Goal: Task Accomplishment & Management: Manage account settings

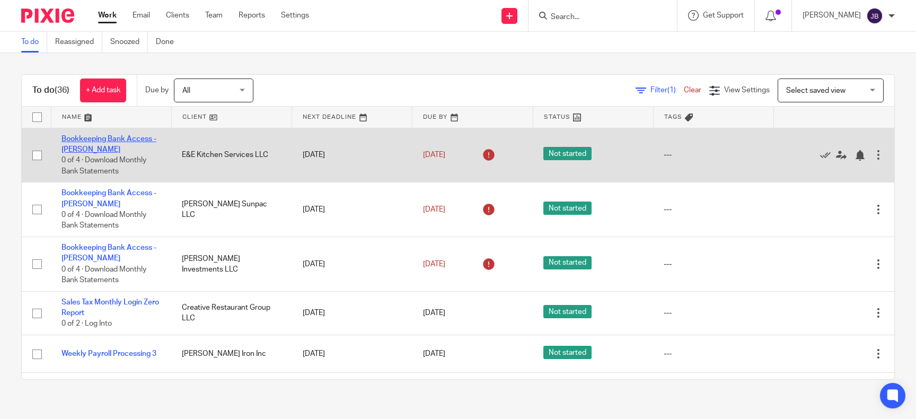
click at [104, 138] on link "Bookkeeping Bank Access - [PERSON_NAME]" at bounding box center [108, 144] width 95 height 18
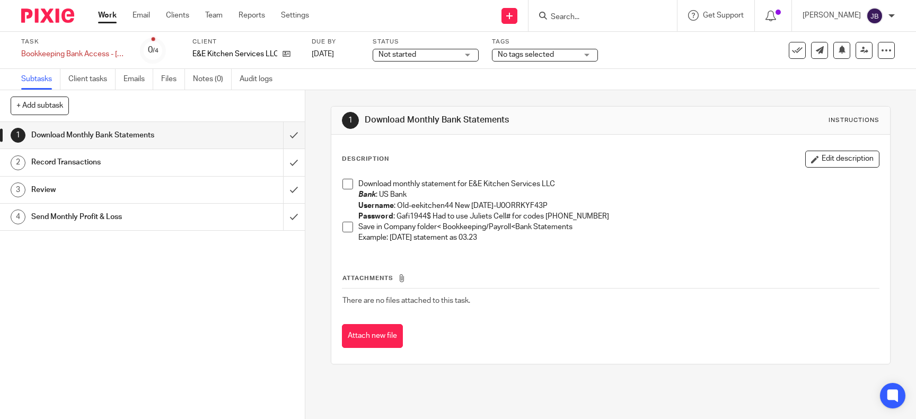
click at [355, 183] on li "Download monthly statement for E&E Kitchen Services LLC Bank : US Bank Username…" at bounding box center [610, 200] width 536 height 43
click at [347, 185] on span at bounding box center [347, 184] width 11 height 11
click at [346, 227] on span at bounding box center [347, 227] width 11 height 11
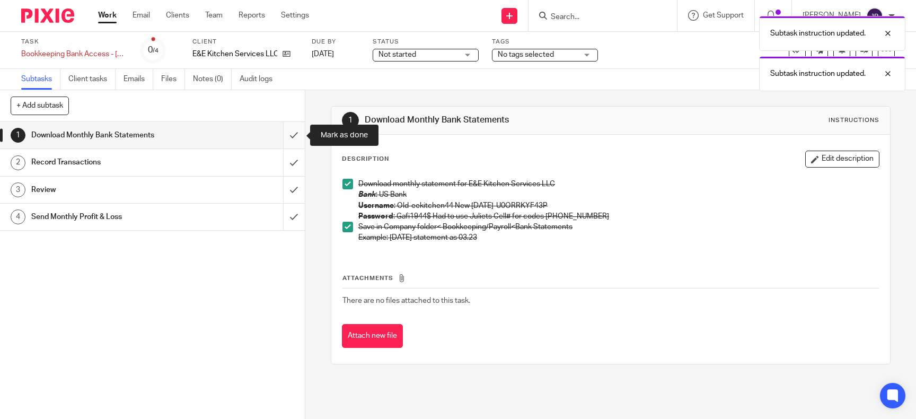
click at [293, 136] on input "submit" at bounding box center [152, 135] width 305 height 26
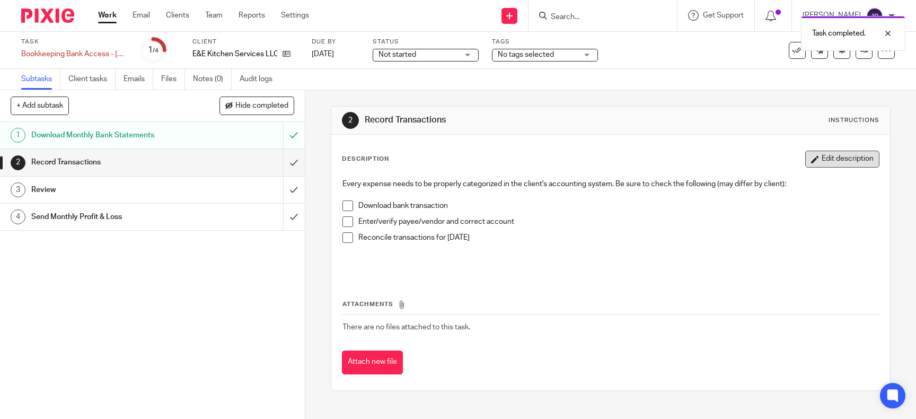
click at [834, 156] on button "Edit description" at bounding box center [842, 158] width 74 height 17
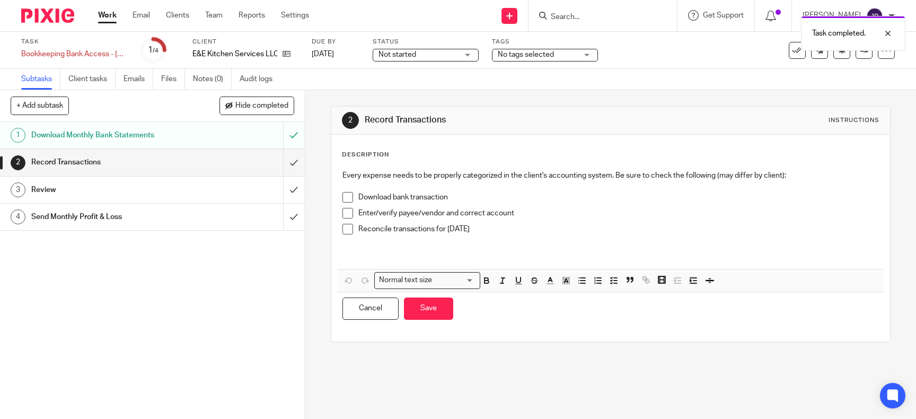
click at [473, 226] on p "Reconcile transactions for August 2025" at bounding box center [618, 229] width 520 height 11
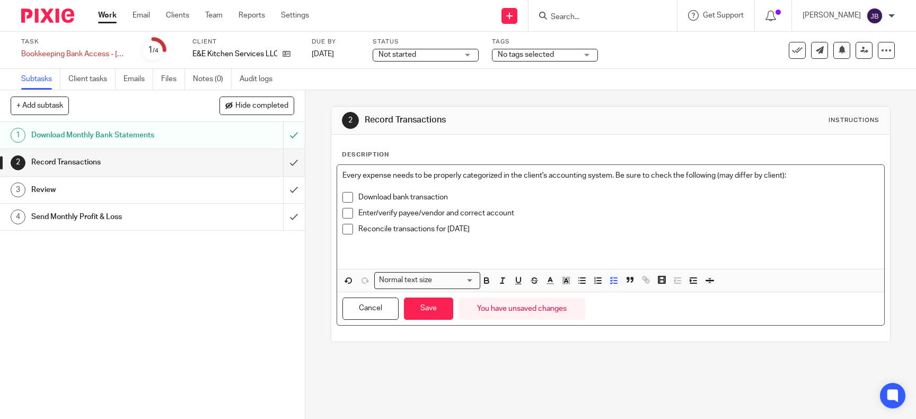
click at [563, 233] on p "Reconcile transactions for July 2025" at bounding box center [618, 229] width 520 height 11
click at [429, 308] on button "Save" at bounding box center [428, 308] width 49 height 23
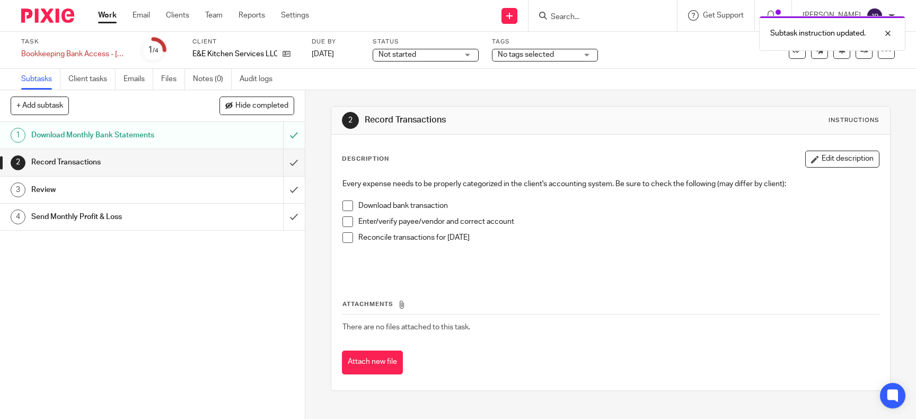
click at [348, 241] on span at bounding box center [347, 237] width 11 height 11
click at [351, 218] on span at bounding box center [347, 221] width 11 height 11
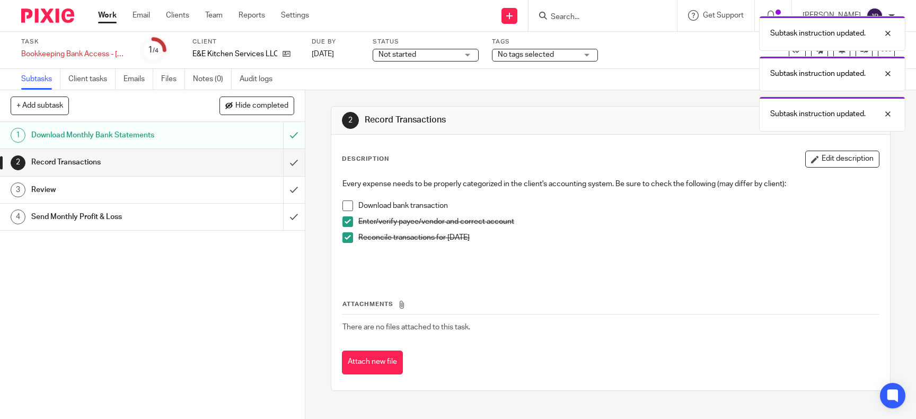
click at [351, 203] on span at bounding box center [347, 205] width 11 height 11
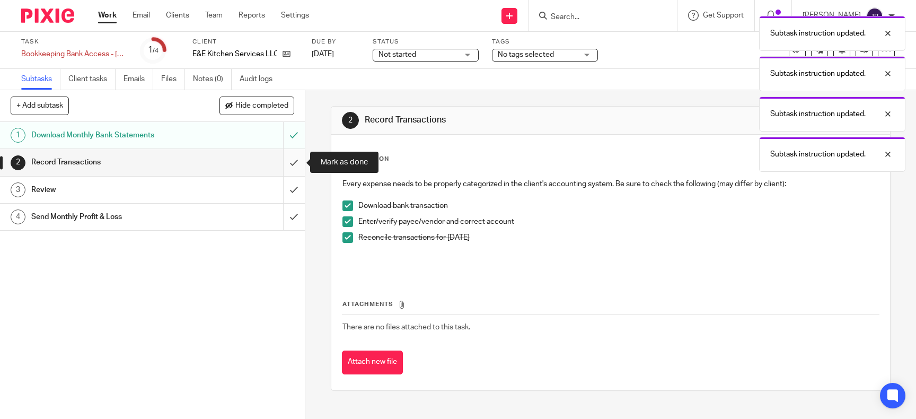
click at [295, 162] on input "submit" at bounding box center [152, 162] width 305 height 26
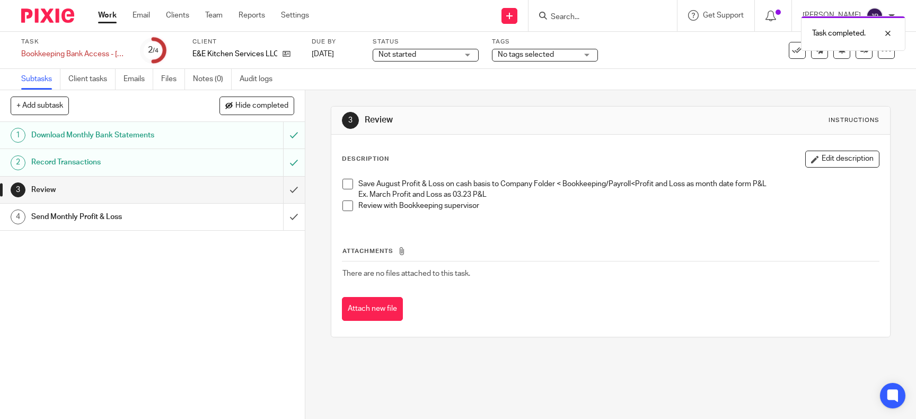
click at [347, 203] on span at bounding box center [347, 205] width 11 height 11
click at [344, 181] on span at bounding box center [347, 184] width 11 height 11
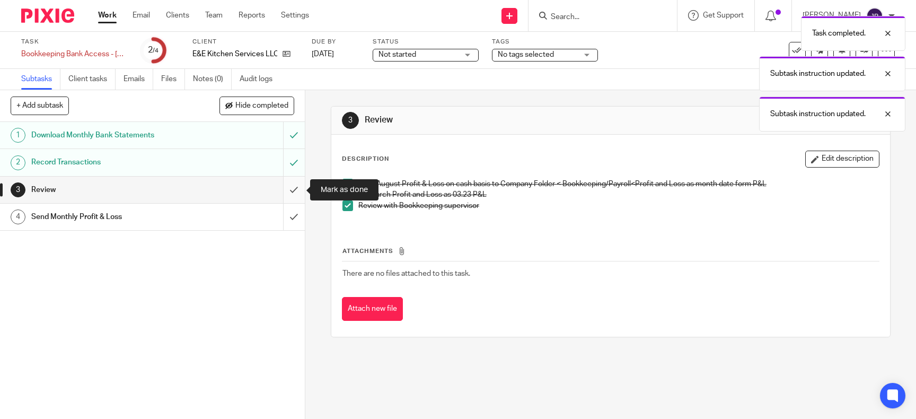
click at [297, 190] on input "submit" at bounding box center [152, 189] width 305 height 26
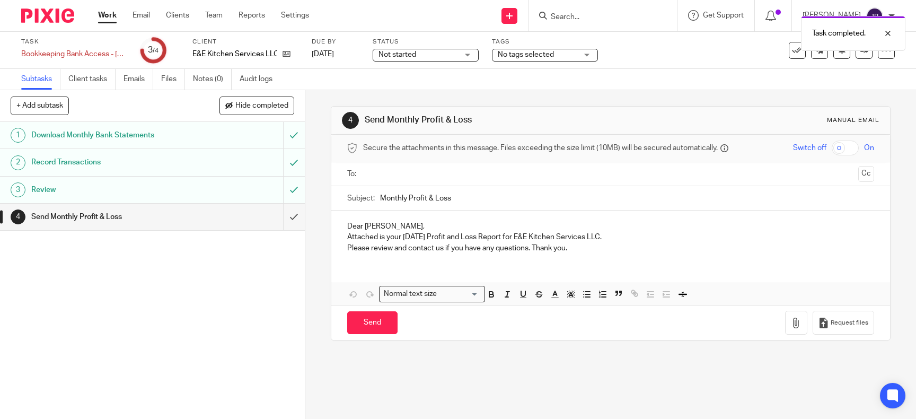
click at [189, 192] on h1 "Review" at bounding box center [111, 190] width 161 height 16
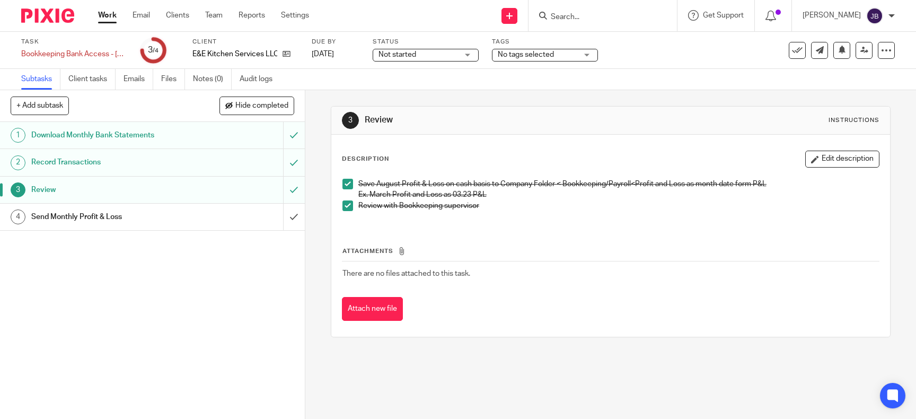
click at [375, 312] on button "Attach new file" at bounding box center [372, 309] width 61 height 24
click at [294, 216] on input "submit" at bounding box center [152, 216] width 305 height 26
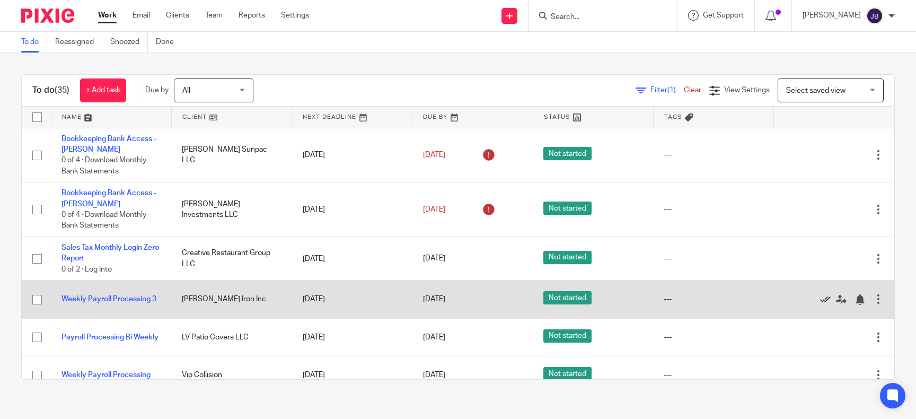
click at [827, 298] on icon at bounding box center [825, 299] width 11 height 11
click at [824, 298] on icon at bounding box center [825, 299] width 11 height 11
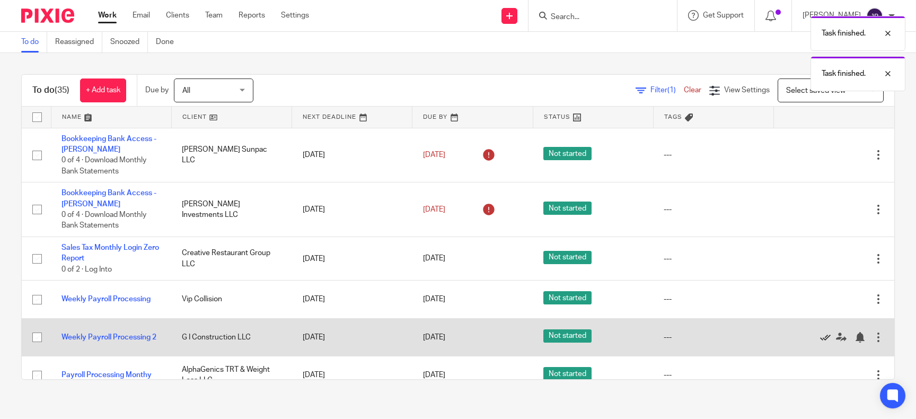
click at [825, 337] on icon at bounding box center [825, 337] width 11 height 11
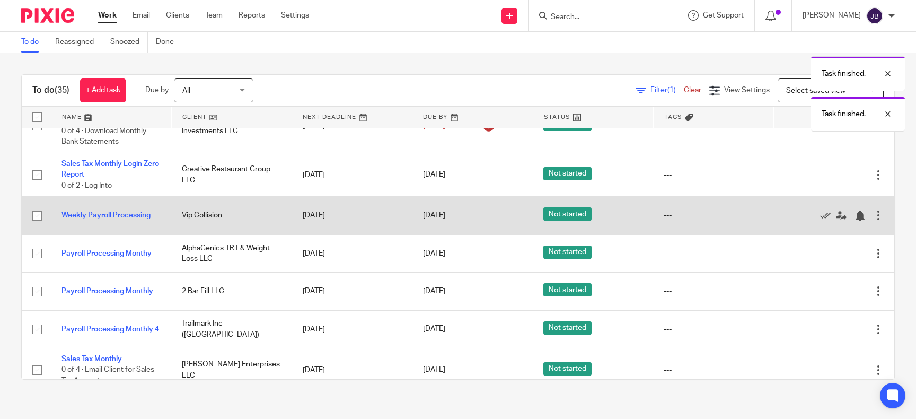
scroll to position [86, 0]
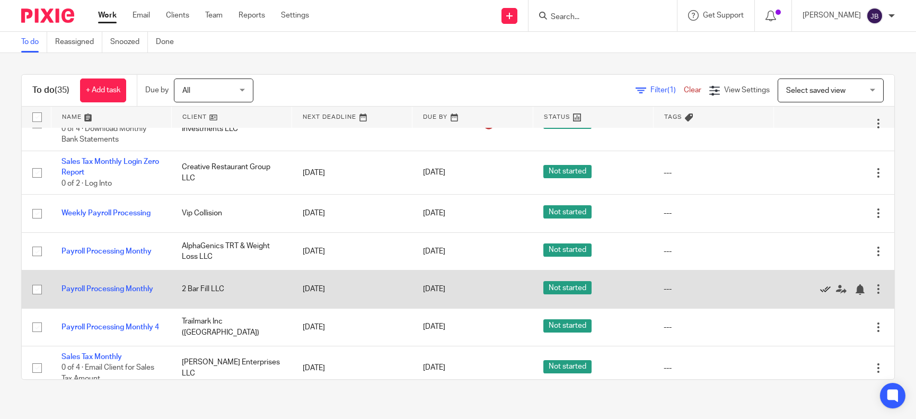
click at [821, 289] on icon at bounding box center [825, 289] width 11 height 11
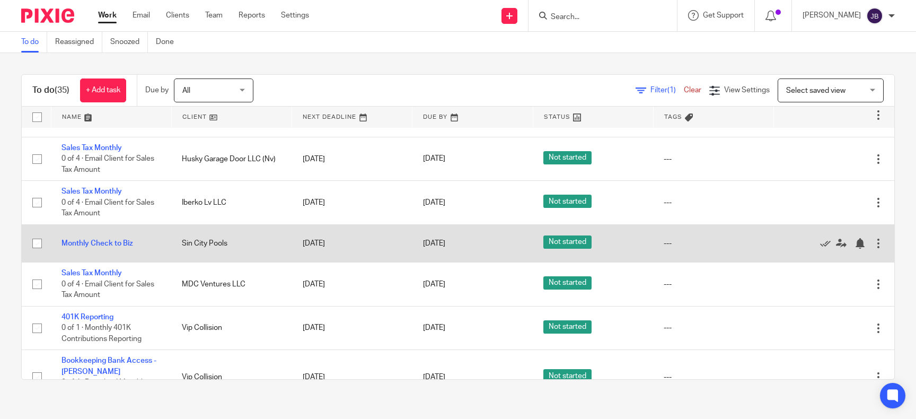
scroll to position [0, 0]
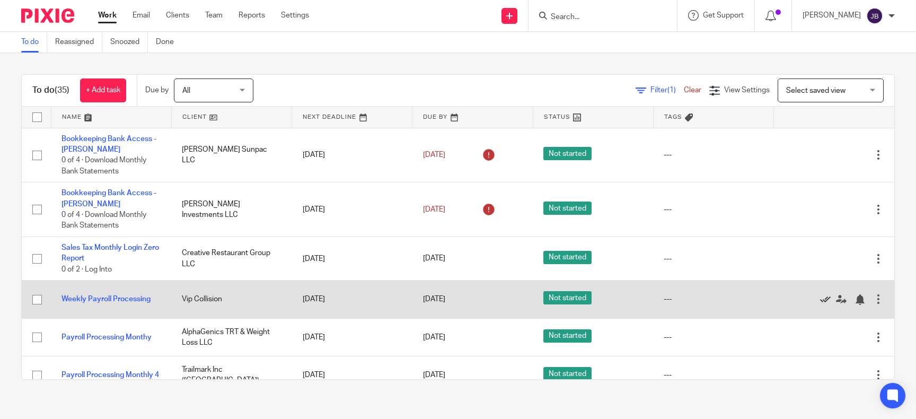
click at [822, 297] on icon at bounding box center [825, 299] width 11 height 11
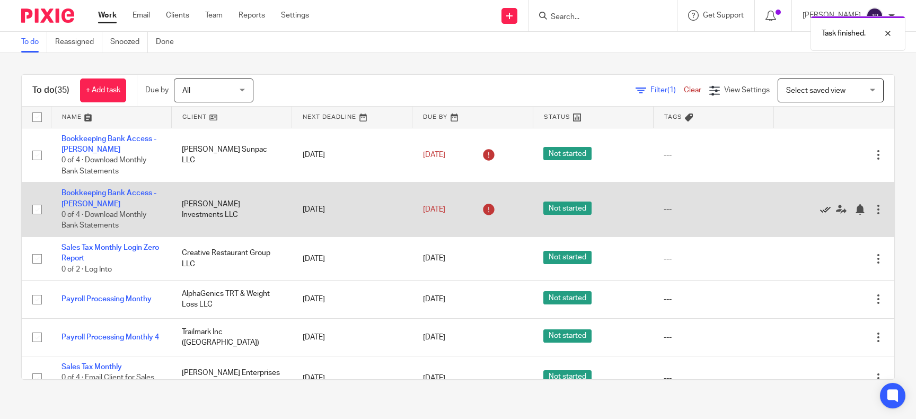
click at [824, 208] on icon at bounding box center [825, 209] width 11 height 11
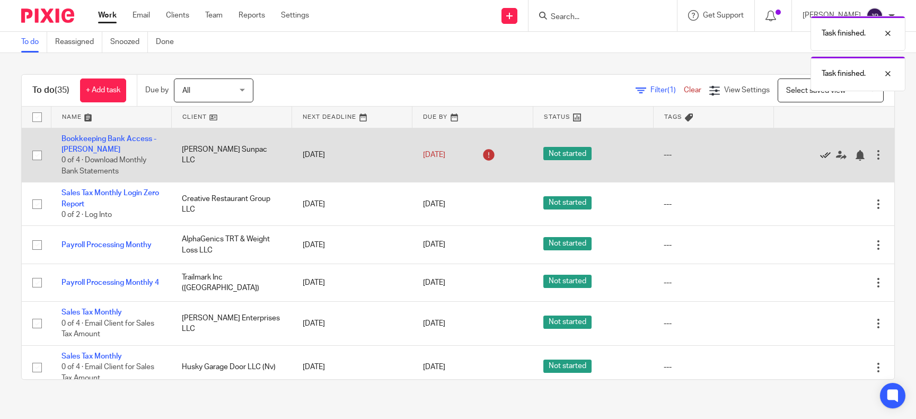
click at [824, 155] on icon at bounding box center [825, 155] width 11 height 11
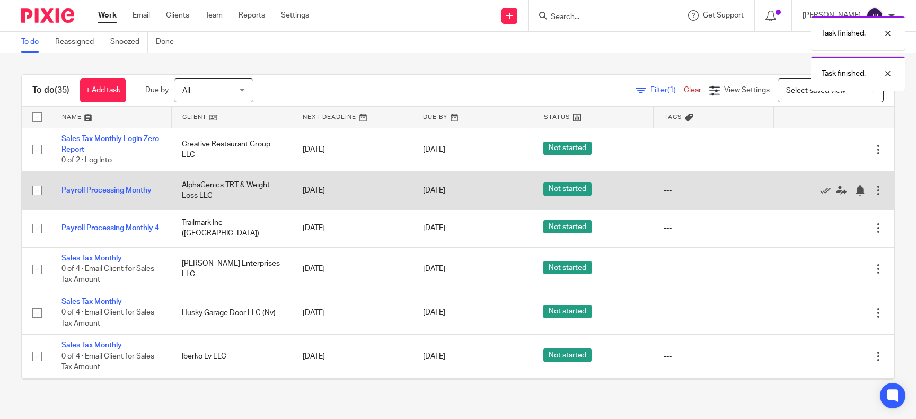
click at [201, 182] on td "AlphaGenics TRT & Weight Loss LLC" at bounding box center [231, 190] width 120 height 38
click at [129, 191] on link "Payroll Processing Monthy" at bounding box center [106, 190] width 90 height 7
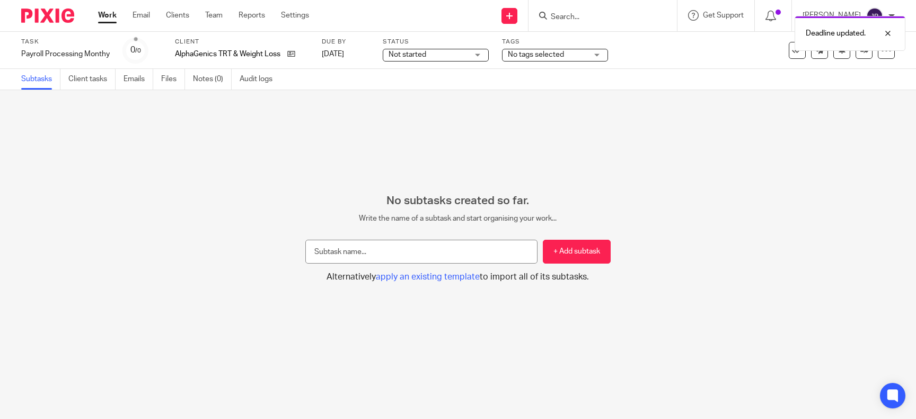
click at [137, 175] on div "No subtasks created so far. Write the name of a subtask and start organising yo…" at bounding box center [458, 254] width 916 height 329
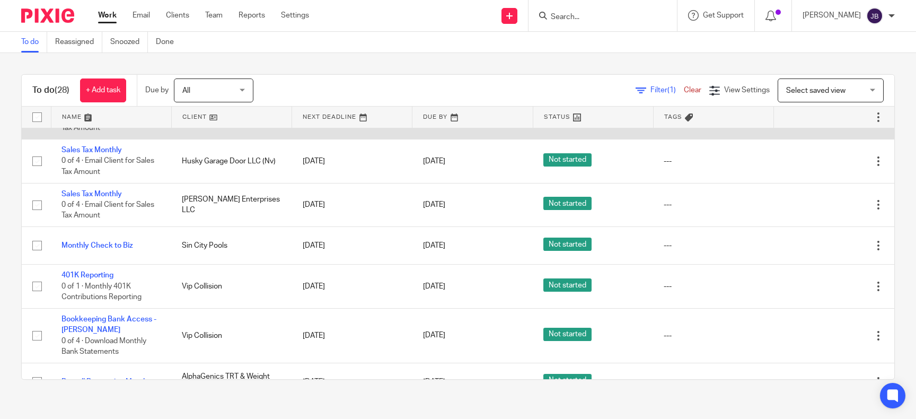
scroll to position [172, 0]
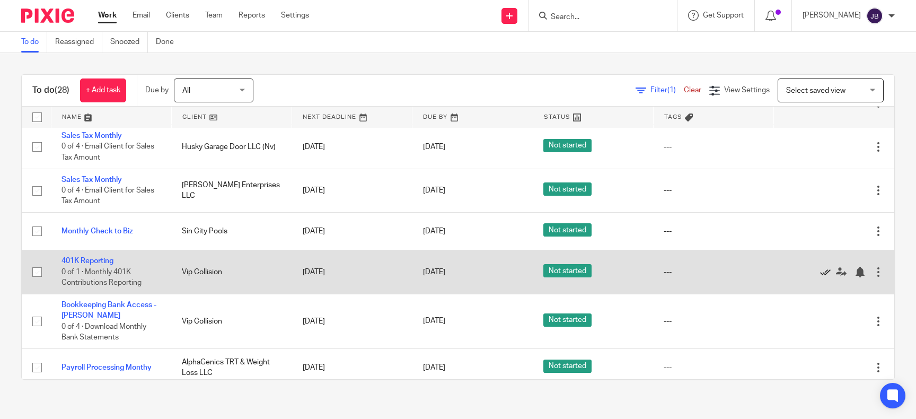
click at [827, 275] on icon at bounding box center [825, 272] width 11 height 11
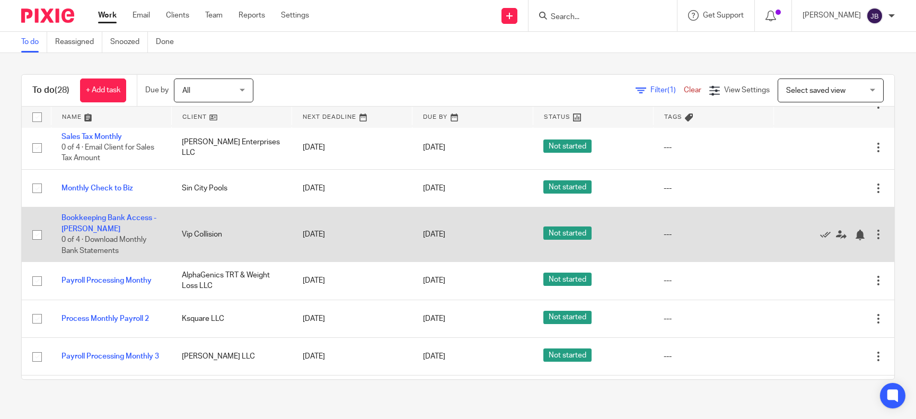
scroll to position [0, 0]
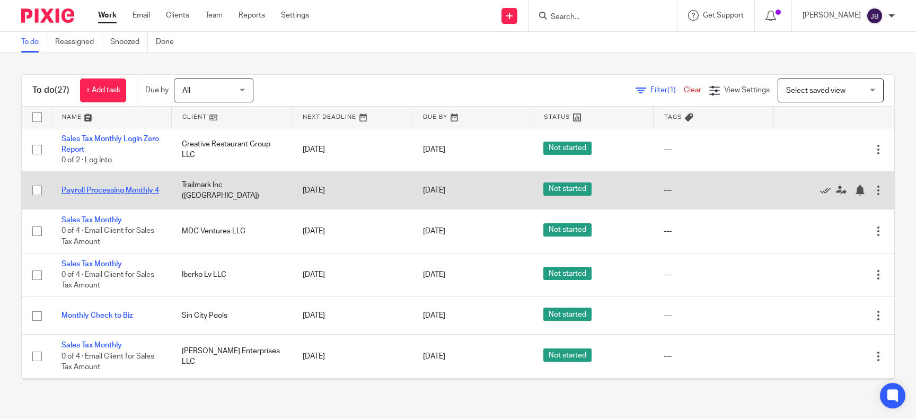
click at [138, 188] on link "Payroll Processing Monthly 4" at bounding box center [110, 190] width 98 height 7
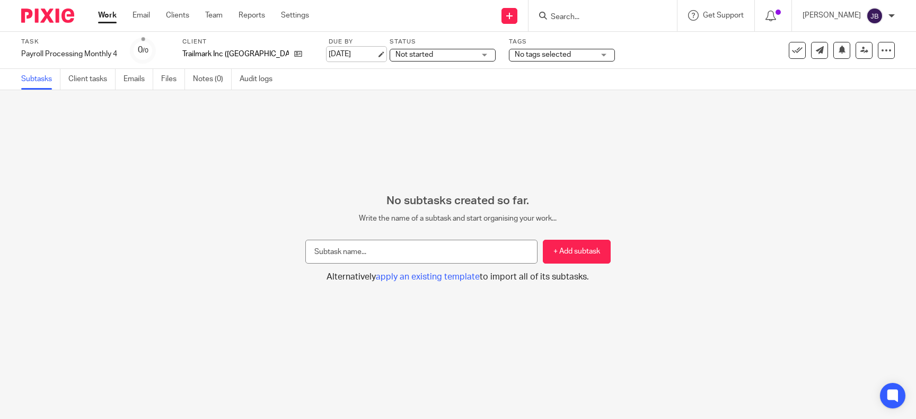
click at [329, 54] on link "Aug 23, 2025" at bounding box center [353, 54] width 48 height 11
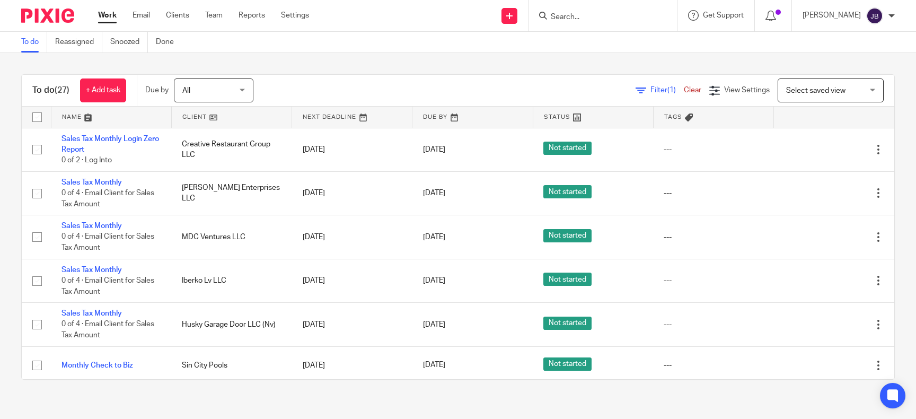
click at [207, 193] on td "[PERSON_NAME] Enterprises LLC" at bounding box center [231, 192] width 120 height 43
